Goal: Task Accomplishment & Management: Use online tool/utility

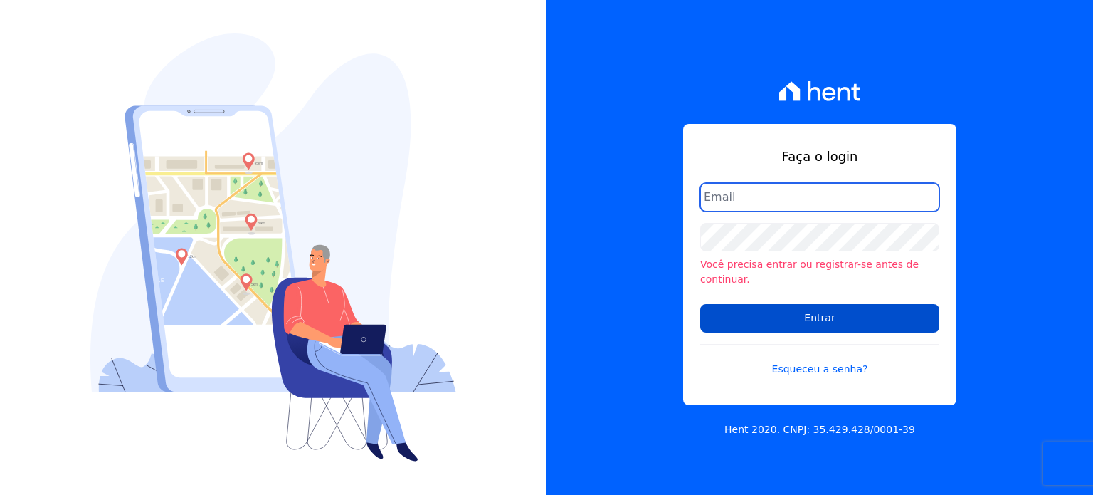
type input "[EMAIL_ADDRESS][DOMAIN_NAME]"
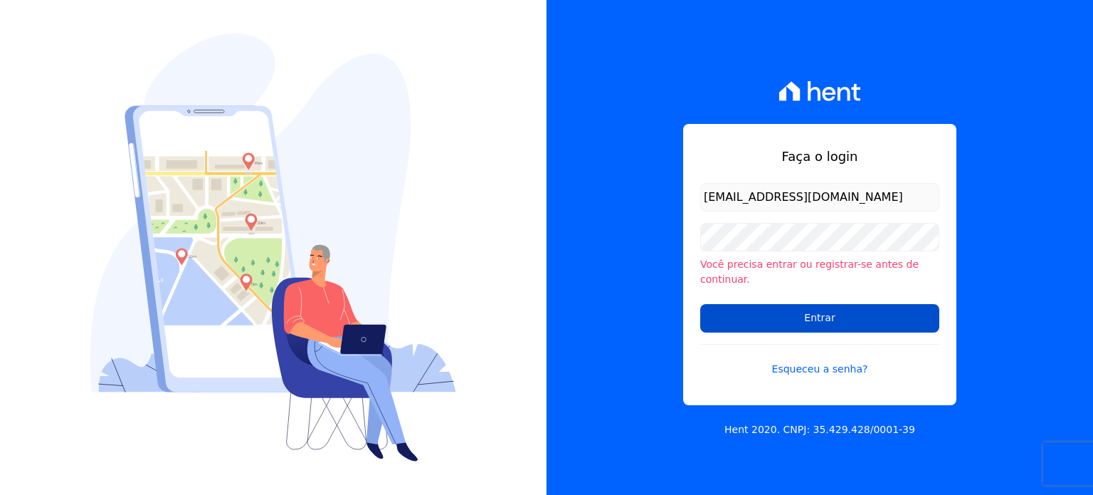
click at [794, 311] on input "Entrar" at bounding box center [819, 318] width 239 height 28
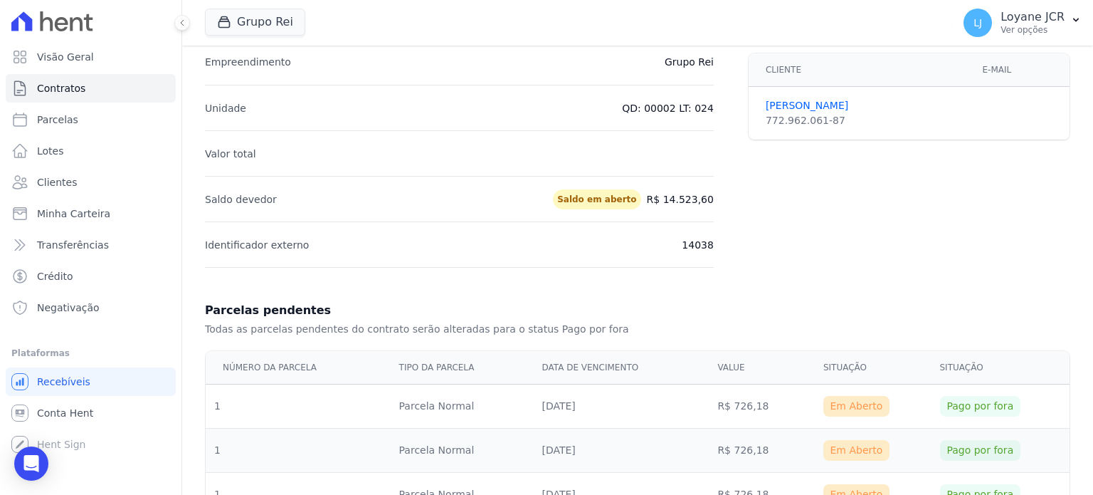
scroll to position [285, 0]
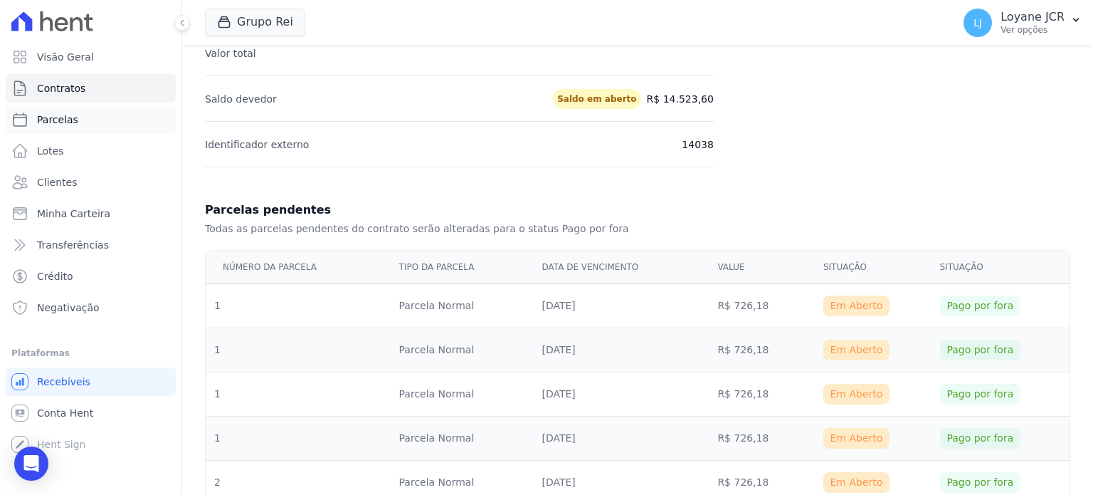
click at [52, 112] on span "Parcelas" at bounding box center [57, 119] width 41 height 14
click at [73, 187] on link "Clientes" at bounding box center [91, 182] width 170 height 28
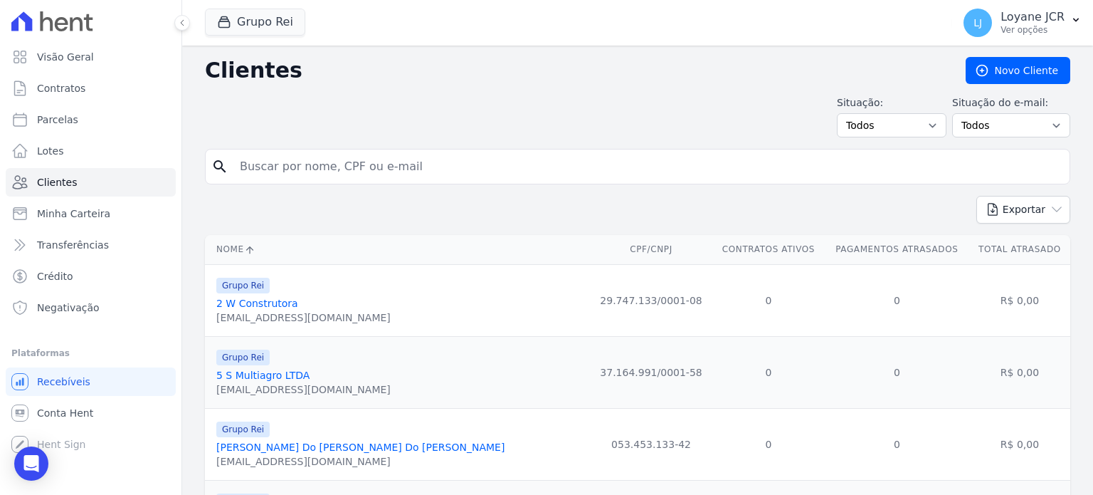
click at [354, 176] on input "search" at bounding box center [647, 166] width 832 height 28
paste input "[PERSON_NAME]"
type input "[PERSON_NAME]"
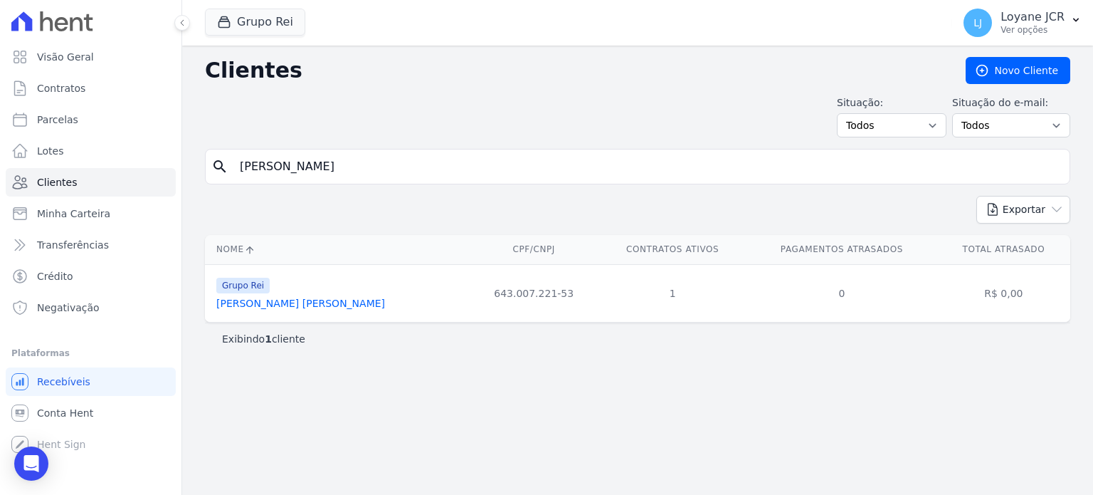
select select
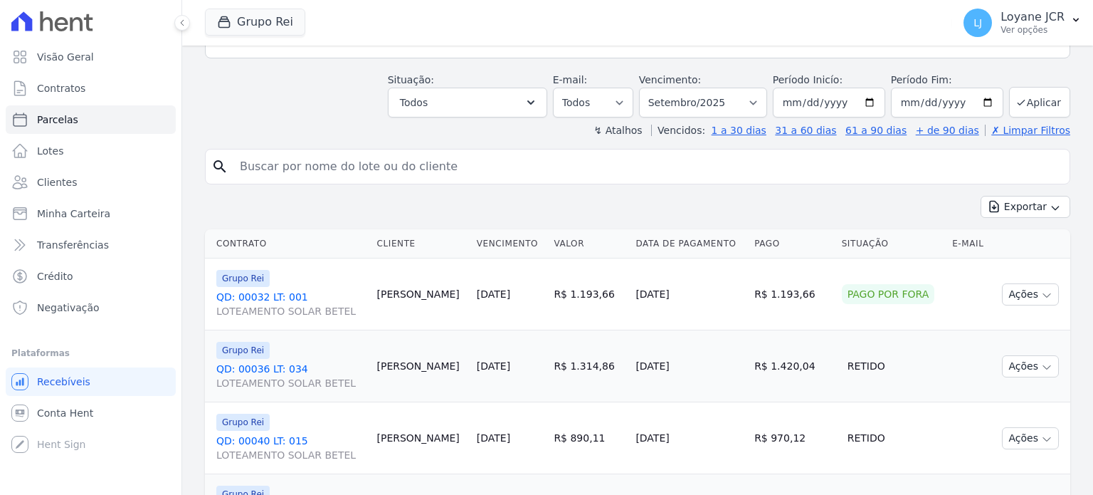
scroll to position [71, 0]
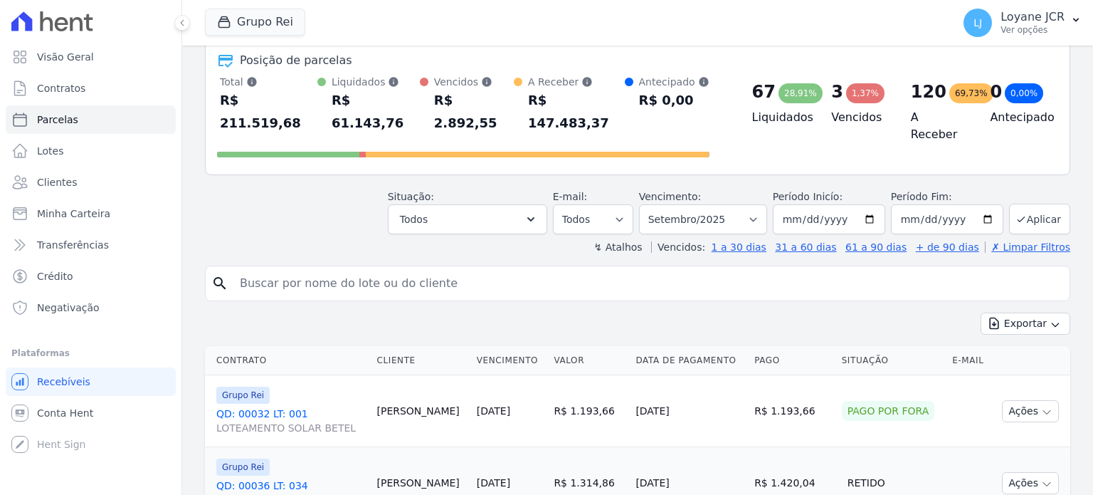
click at [302, 269] on input "search" at bounding box center [647, 283] width 832 height 28
paste input "[PERSON_NAME]"
type input "[PERSON_NAME]"
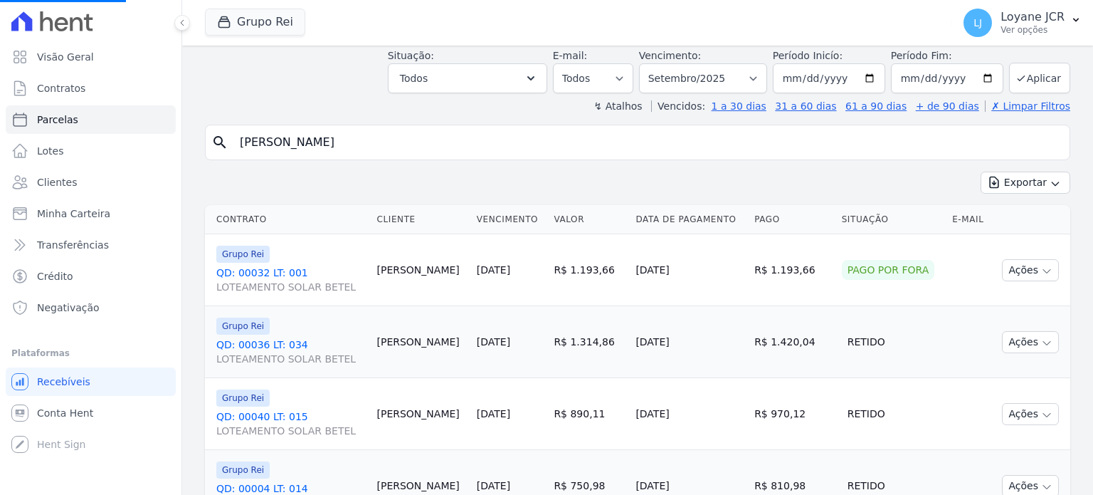
scroll to position [213, 0]
click at [65, 186] on span "Clientes" at bounding box center [57, 182] width 40 height 14
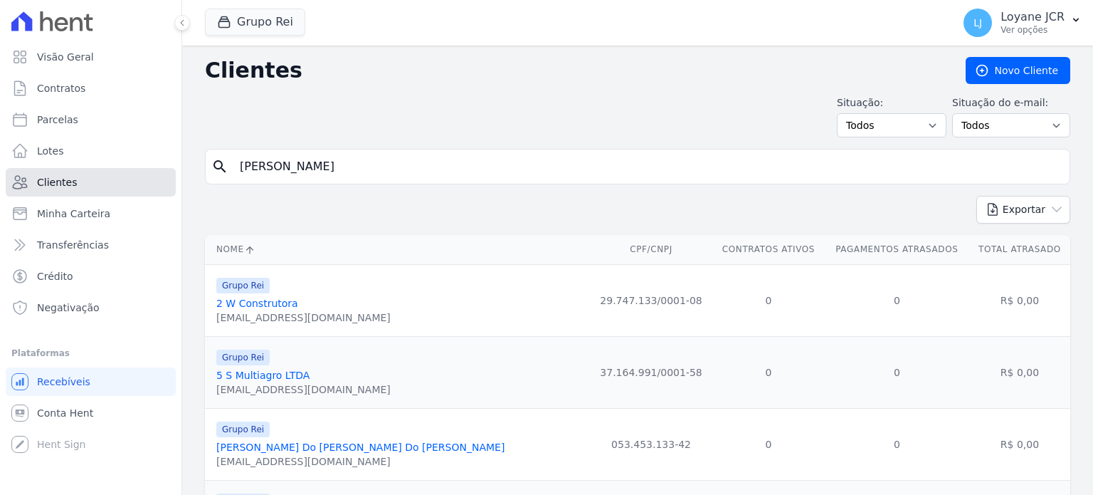
click at [65, 186] on span "Clientes" at bounding box center [57, 182] width 40 height 14
drag, startPoint x: 456, startPoint y: 164, endPoint x: 0, endPoint y: 184, distance: 456.5
click at [0, 184] on div "Visão Geral Contratos [GEOGRAPHIC_DATA] Lotes Clientes Minha Carteira Transferê…" at bounding box center [546, 247] width 1093 height 495
paste input "[PERSON_NAME]"
type input "[PERSON_NAME]"
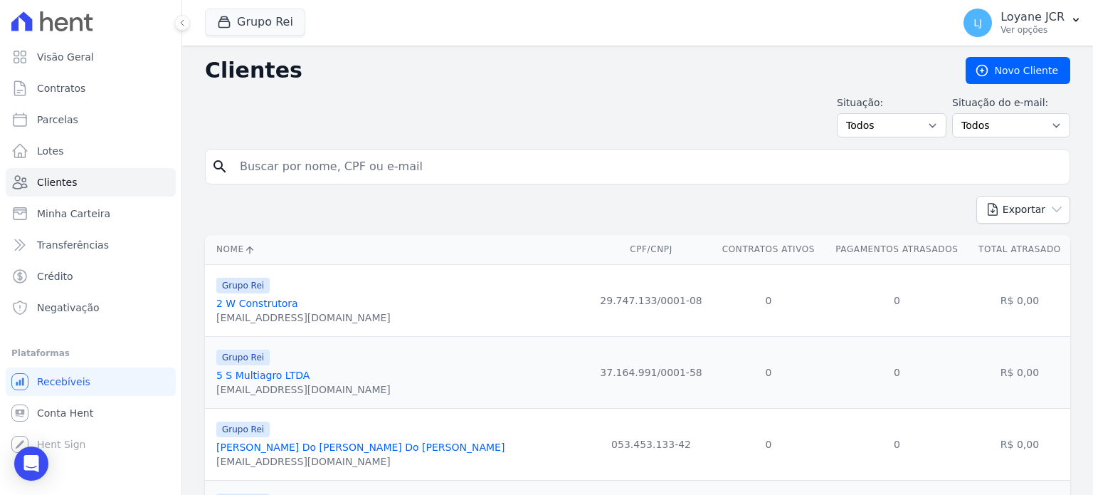
click at [402, 174] on input "search" at bounding box center [647, 166] width 832 height 28
paste input "[PERSON_NAME]"
type input "[PERSON_NAME]"
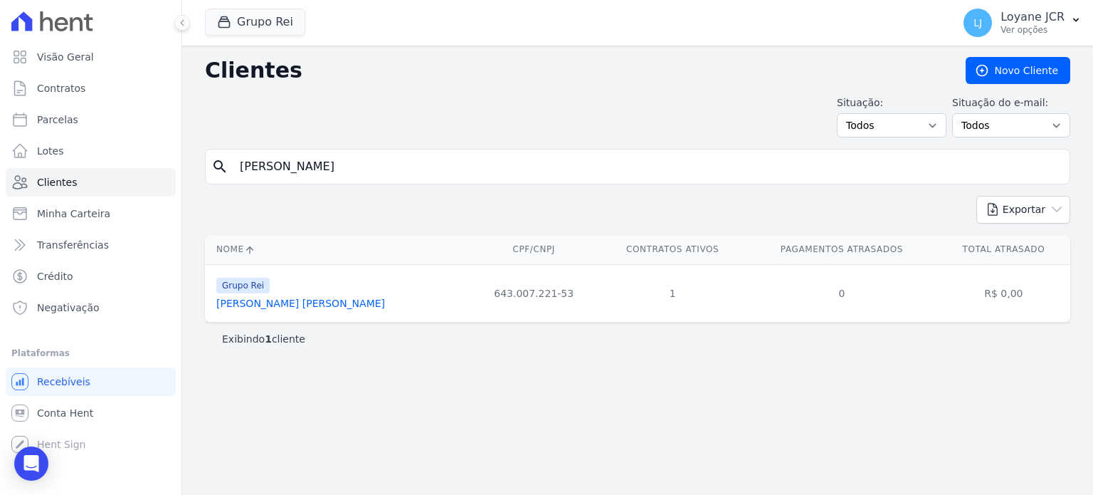
click at [293, 307] on link "[PERSON_NAME] [PERSON_NAME]" at bounding box center [300, 302] width 169 height 11
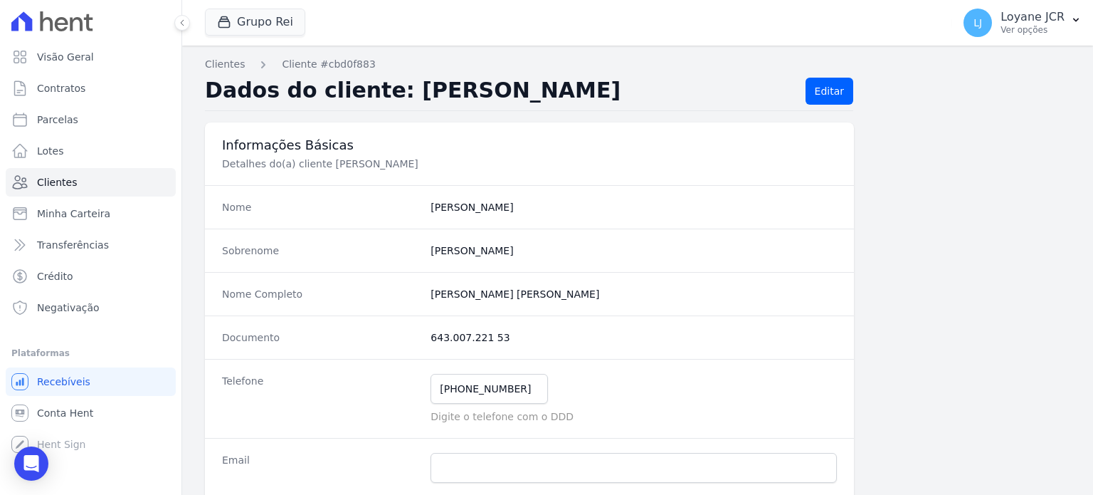
click at [588, 315] on div "Documento 643.007.221 53" at bounding box center [529, 336] width 649 height 43
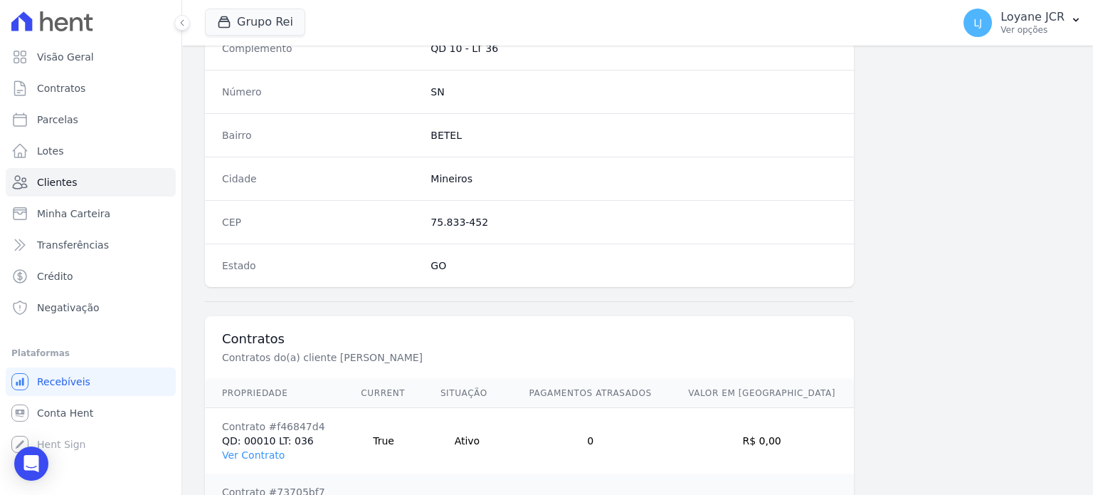
scroll to position [897, 0]
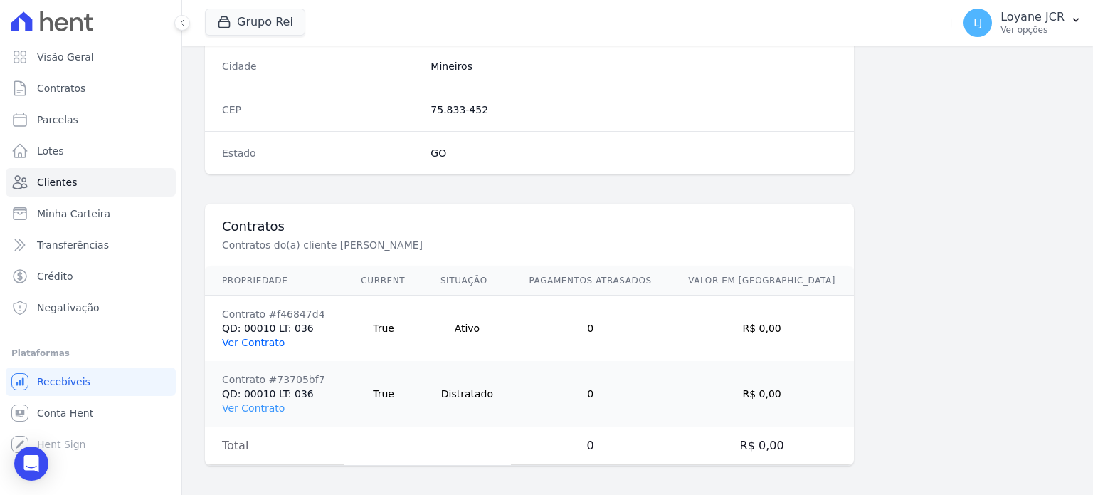
click at [246, 337] on link "Ver Contrato" at bounding box center [253, 342] width 63 height 11
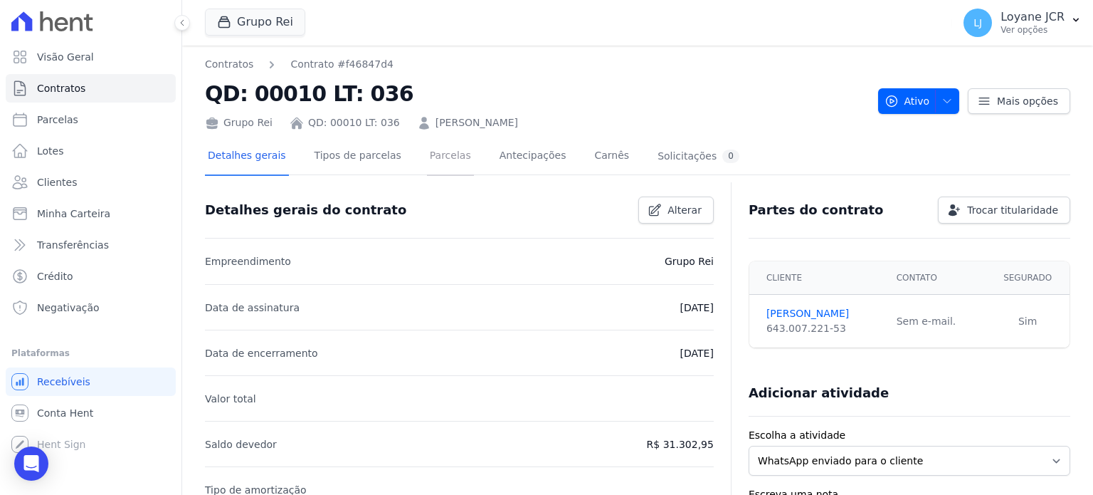
click at [428, 150] on link "Parcelas" at bounding box center [450, 157] width 47 height 38
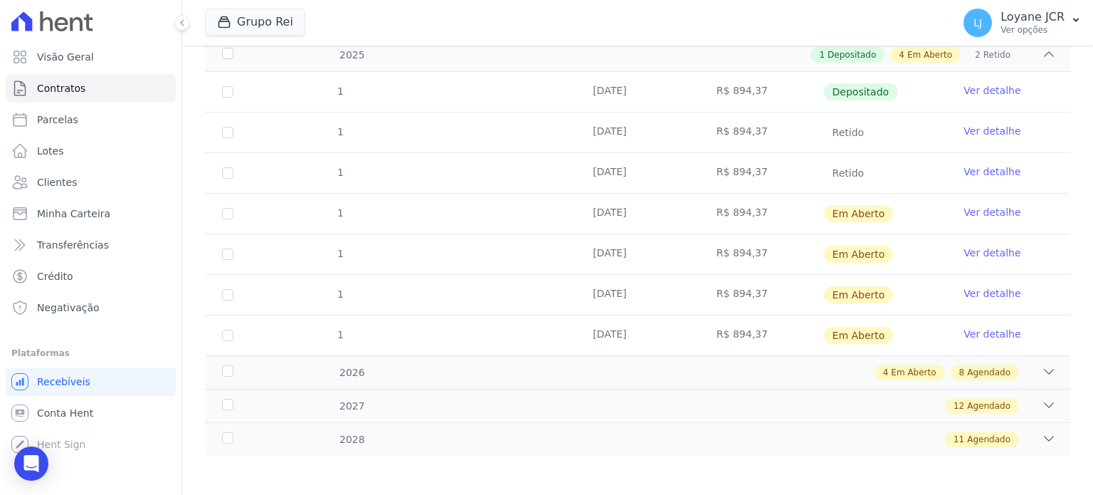
scroll to position [229, 0]
click at [221, 209] on td "1" at bounding box center [228, 213] width 46 height 40
click at [228, 213] on input "checkbox" at bounding box center [227, 212] width 11 height 11
checkbox input "true"
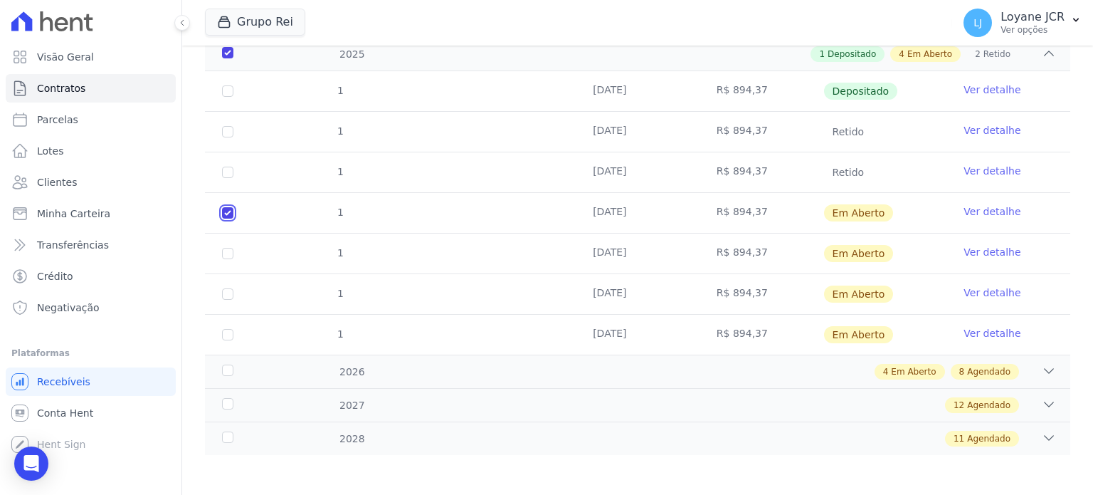
checkbox input "true"
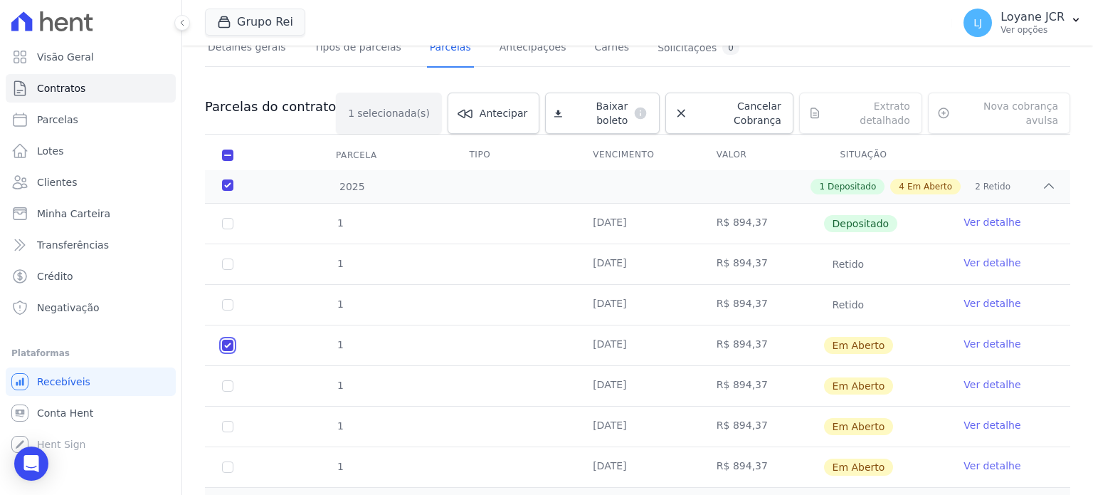
scroll to position [0, 0]
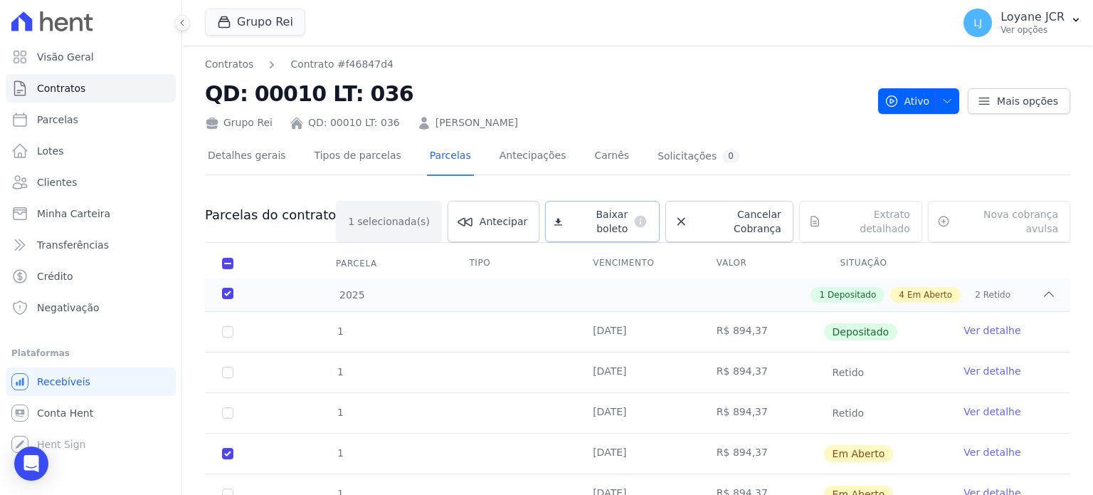
click at [586, 216] on span "Baixar boleto" at bounding box center [598, 221] width 60 height 28
click at [64, 185] on span "Clientes" at bounding box center [57, 182] width 40 height 14
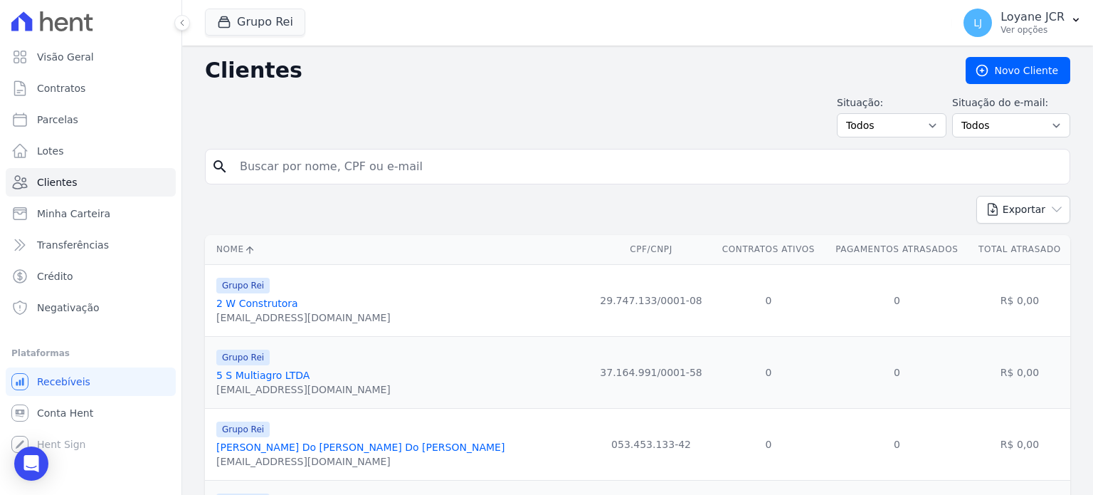
click at [278, 152] on input "search" at bounding box center [647, 166] width 832 height 28
paste input "[PERSON_NAME] [PERSON_NAME]"
type input "[PERSON_NAME] [PERSON_NAME]."
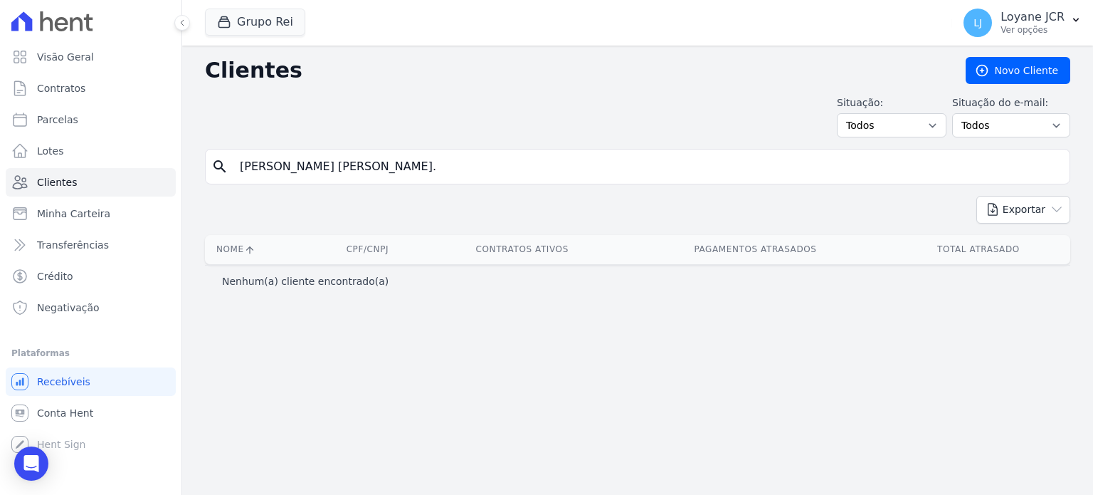
click at [603, 181] on div "search [PERSON_NAME] [PERSON_NAME]." at bounding box center [637, 167] width 865 height 36
click at [586, 165] on input "[PERSON_NAME] [PERSON_NAME]." at bounding box center [647, 166] width 832 height 28
type input "[PERSON_NAME] [PERSON_NAME]"
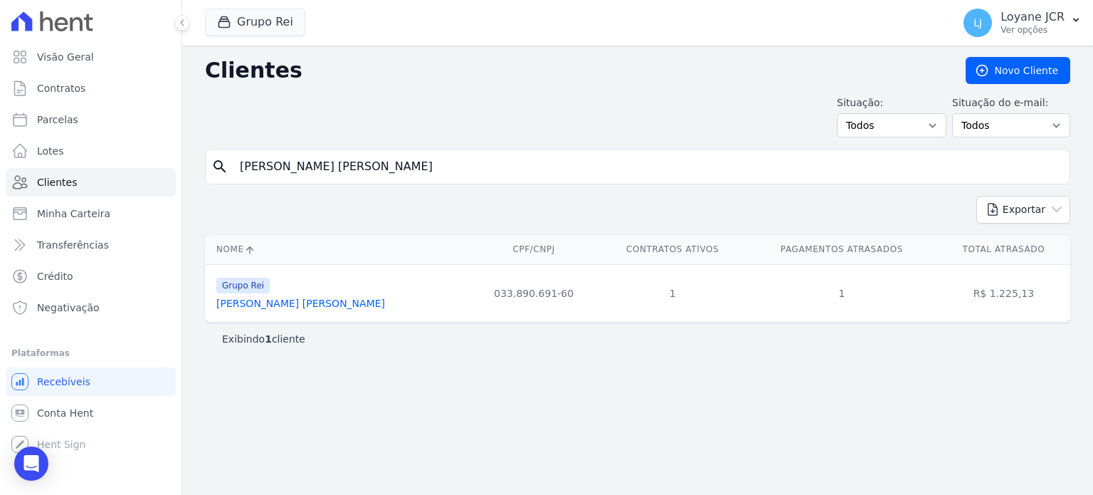
click at [290, 297] on link "[PERSON_NAME] [PERSON_NAME]" at bounding box center [300, 302] width 169 height 11
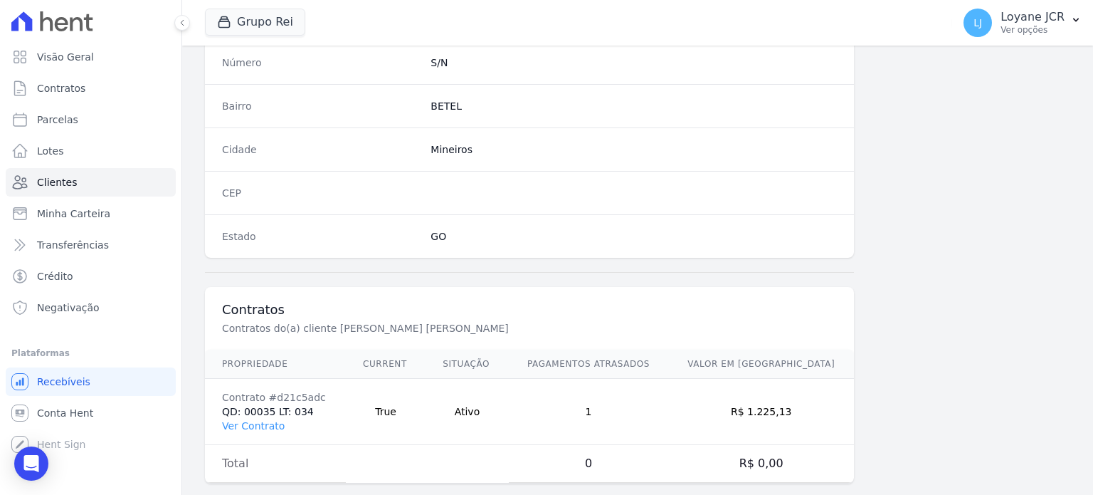
scroll to position [832, 0]
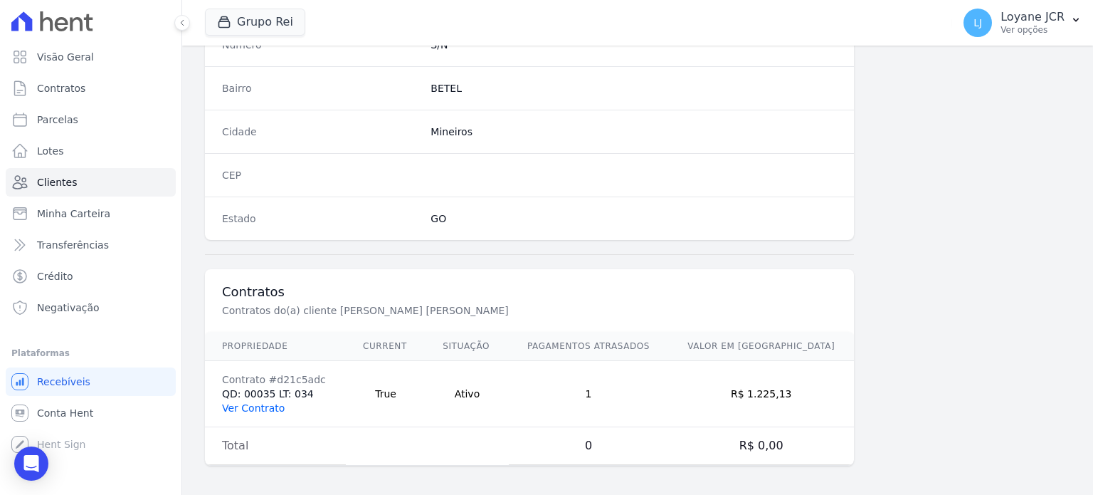
click at [248, 403] on link "Ver Contrato" at bounding box center [253, 407] width 63 height 11
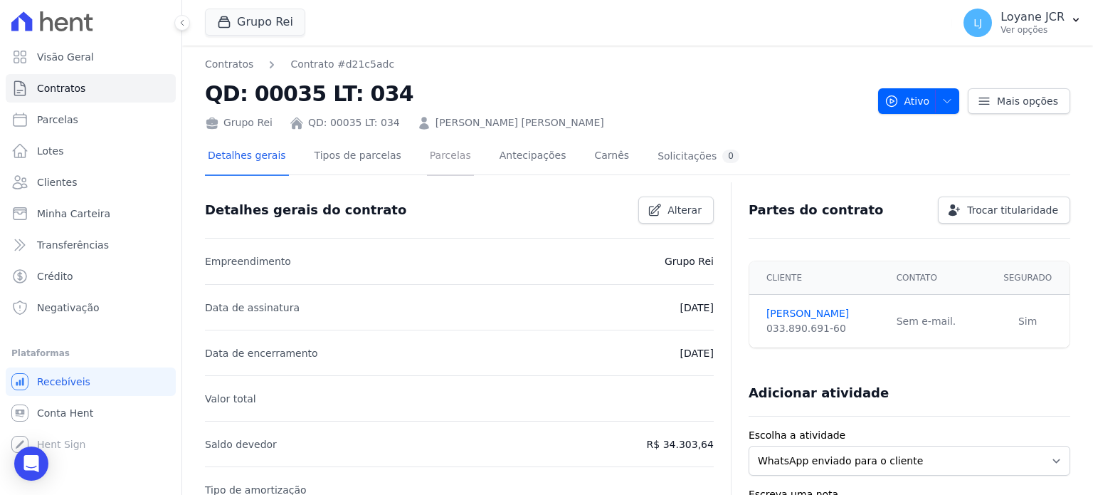
click at [427, 153] on link "Parcelas" at bounding box center [450, 157] width 47 height 38
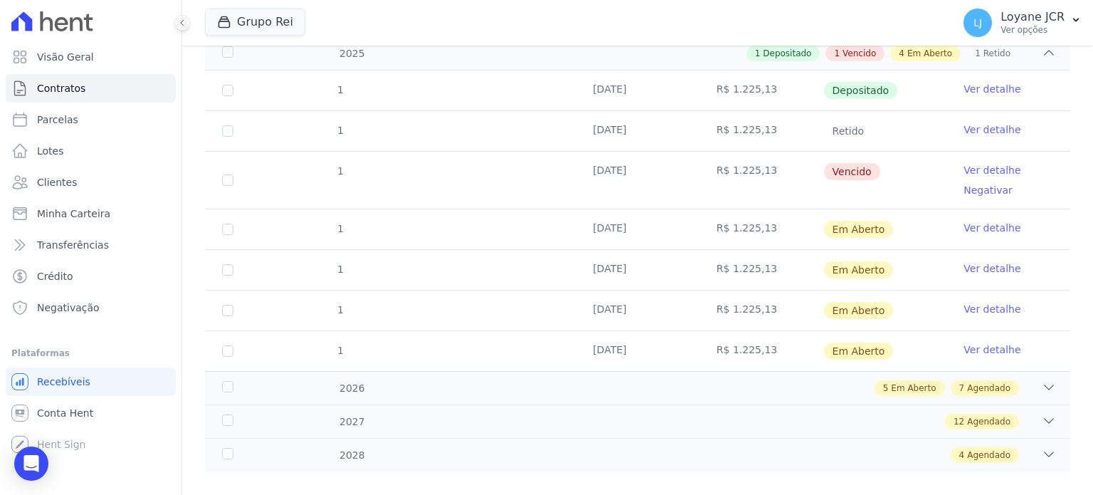
scroll to position [246, 0]
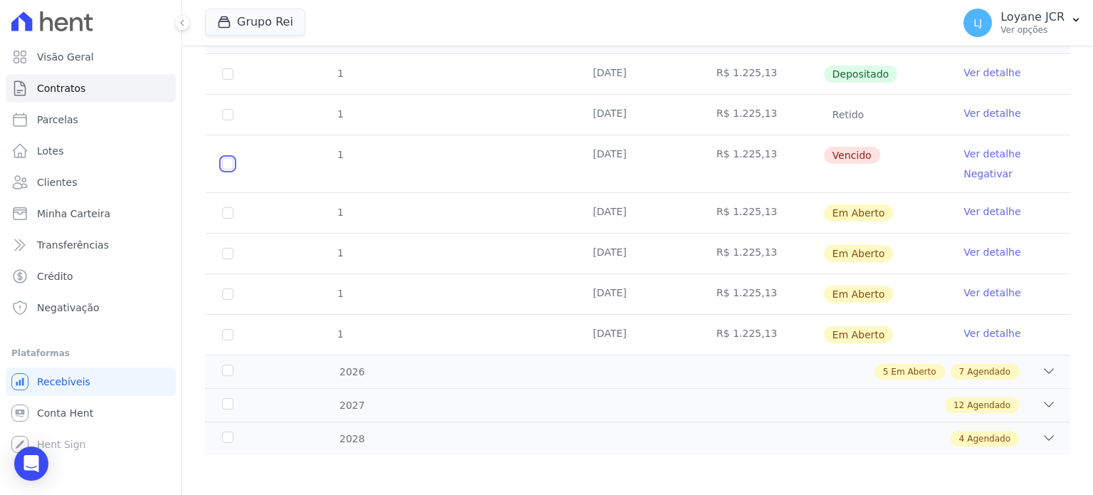
click at [228, 162] on input "checkbox" at bounding box center [227, 163] width 11 height 11
checkbox input "true"
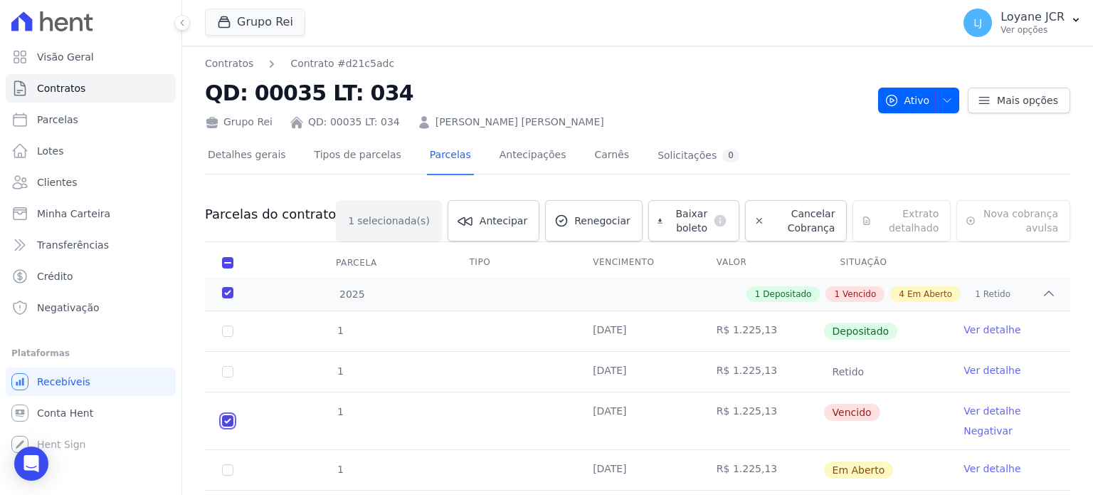
scroll to position [0, 0]
click at [668, 224] on span "Baixar boleto" at bounding box center [687, 221] width 39 height 28
click at [60, 176] on span "Clientes" at bounding box center [57, 182] width 40 height 14
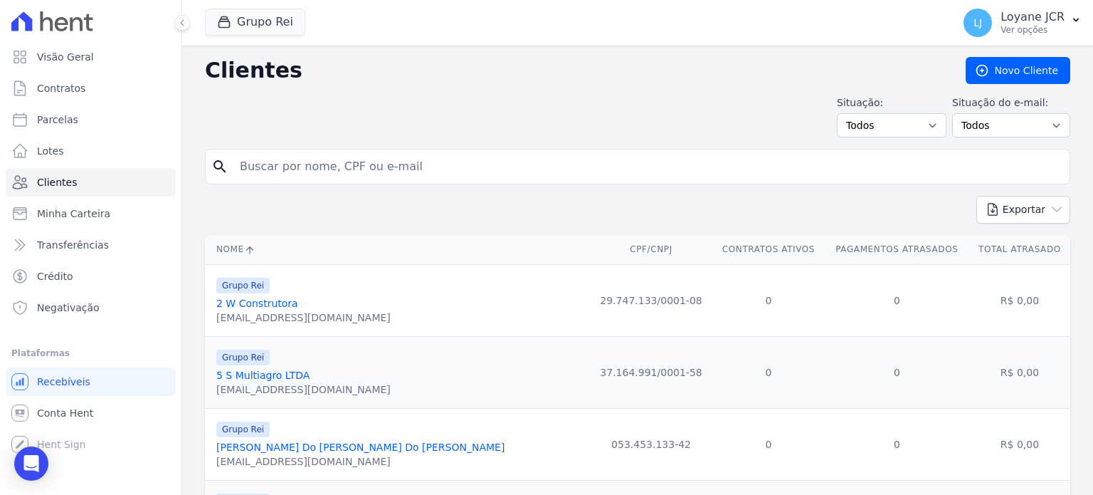
click at [443, 162] on input "search" at bounding box center [647, 166] width 832 height 28
paste input "772.465.511-15"
type input "772.465.511-15"
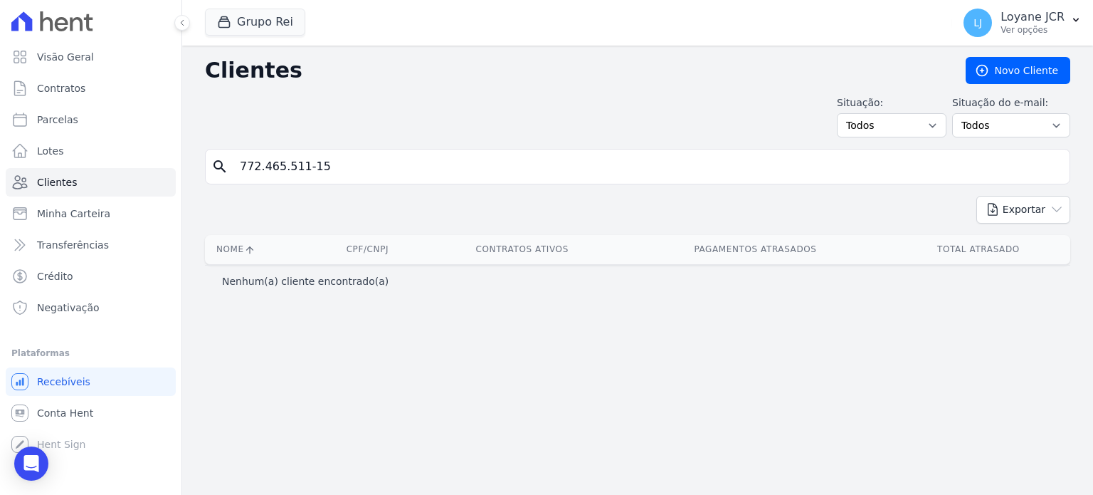
click at [342, 159] on input "772.465.511-15" at bounding box center [647, 166] width 832 height 28
drag, startPoint x: 342, startPoint y: 159, endPoint x: 83, endPoint y: 149, distance: 259.2
click at [83, 149] on div "Visão Geral Contratos [GEOGRAPHIC_DATA] Lotes Clientes Minha Carteira Transferê…" at bounding box center [546, 247] width 1093 height 495
click at [370, 156] on input "772.465.511-15" at bounding box center [647, 166] width 832 height 28
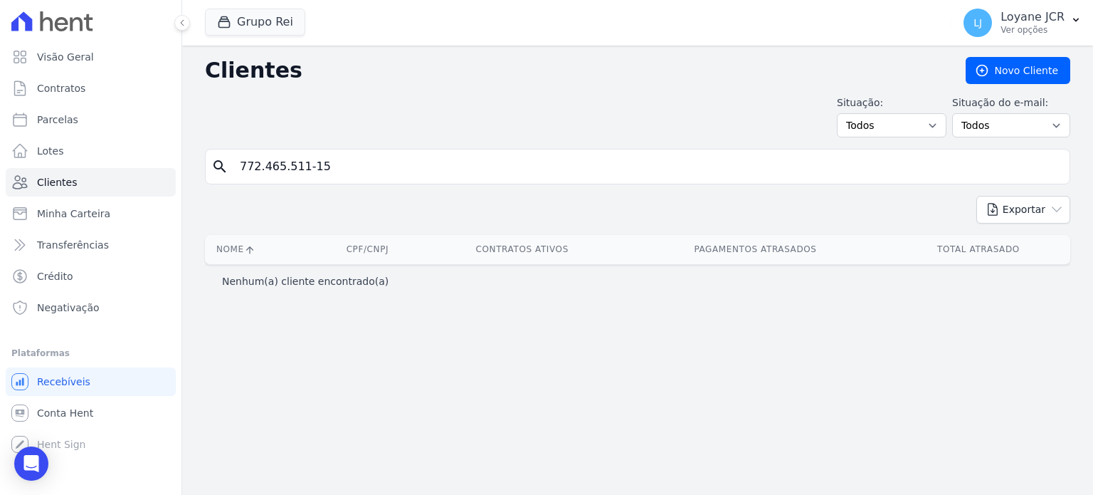
drag, startPoint x: 350, startPoint y: 181, endPoint x: 353, endPoint y: 169, distance: 11.7
click at [350, 181] on div "search 772.465.511-15" at bounding box center [637, 167] width 865 height 36
drag, startPoint x: 339, startPoint y: 169, endPoint x: 90, endPoint y: 169, distance: 249.0
click at [90, 169] on div "Visão Geral Contratos [GEOGRAPHIC_DATA] Lotes Clientes Minha Carteira Transferê…" at bounding box center [546, 247] width 1093 height 495
paste input "[PERSON_NAME]"
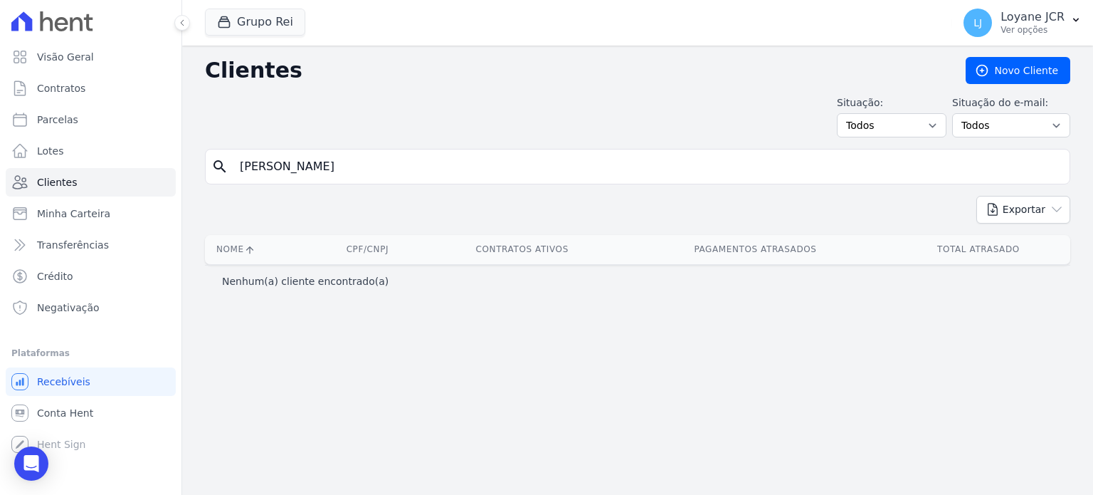
type input "[PERSON_NAME]"
